Goal: Information Seeking & Learning: Check status

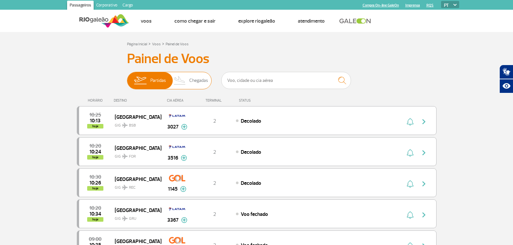
click at [198, 84] on span "Chegadas" at bounding box center [198, 80] width 19 height 17
click at [127, 77] on input "Partidas Chegadas" at bounding box center [127, 77] width 0 height 0
click at [203, 81] on span "Chegadas" at bounding box center [198, 80] width 19 height 17
click at [127, 77] on input "Partidas Chegadas" at bounding box center [127, 77] width 0 height 0
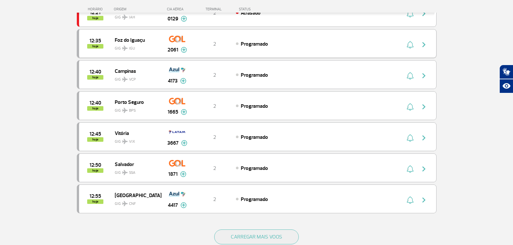
scroll to position [616, 0]
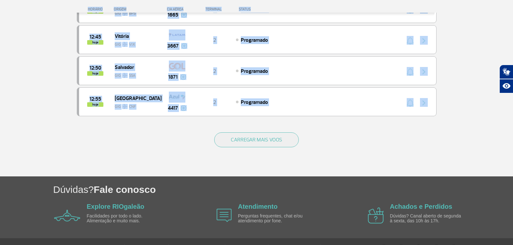
drag, startPoint x: 40, startPoint y: 73, endPoint x: 179, endPoint y: 164, distance: 165.9
click at [179, 164] on div "CARREGAR MAIS VOOS" at bounding box center [257, 150] width 360 height 52
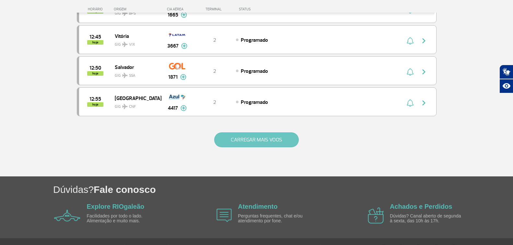
click at [265, 145] on button "CARREGAR MAIS VOOS" at bounding box center [256, 140] width 85 height 15
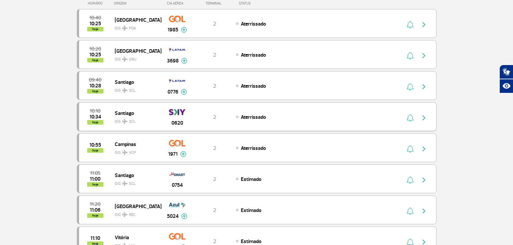
scroll to position [0, 0]
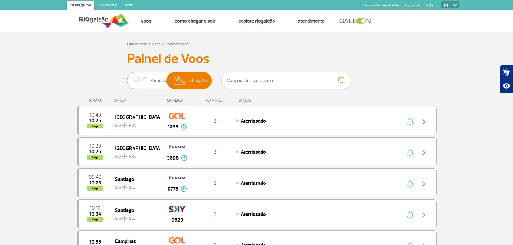
click at [160, 89] on span "Partidas" at bounding box center [158, 80] width 16 height 17
click at [127, 77] on input "Partidas Chegadas" at bounding box center [127, 77] width 0 height 0
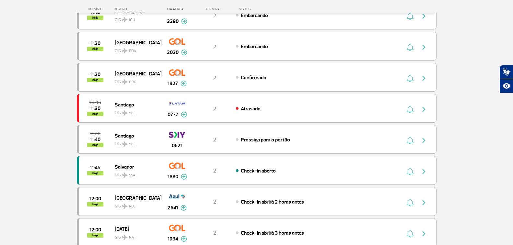
scroll to position [633, 0]
